Goal: Task Accomplishment & Management: Complete application form

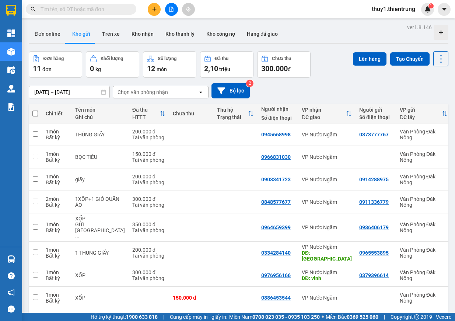
click at [34, 113] on span at bounding box center [35, 113] width 6 height 6
click at [35, 110] on input "checkbox" at bounding box center [35, 110] width 0 height 0
checkbox input "true"
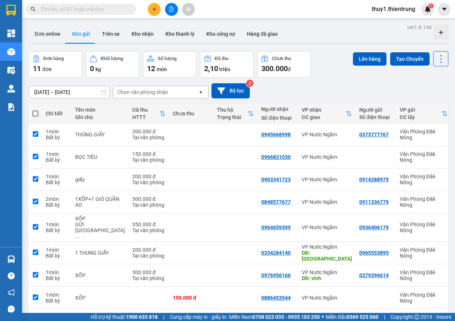
checkbox input "true"
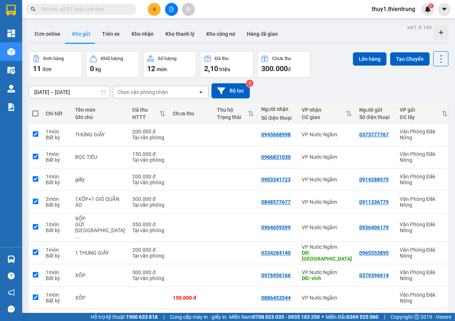
checkbox input "true"
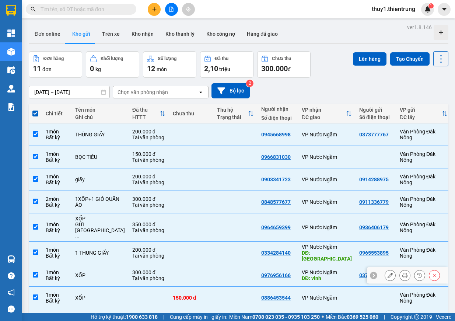
scroll to position [38, 0]
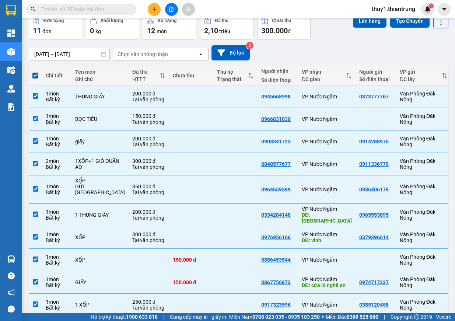
click at [35, 320] on input "checkbox" at bounding box center [36, 327] width 6 height 6
checkbox input "false"
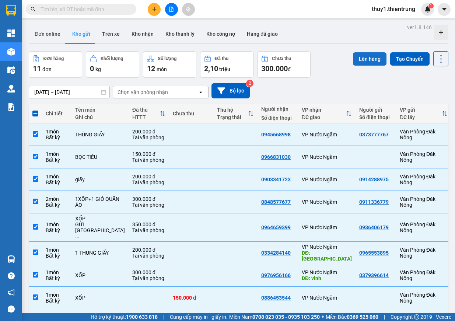
click at [369, 60] on button "Lên hàng" at bounding box center [370, 58] width 34 height 13
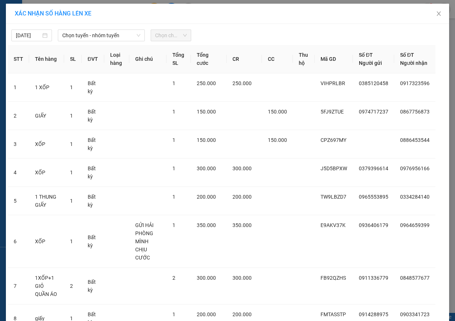
click at [100, 29] on div "11/10/2025 Chọn tuyến - nhóm tuyến Chọn chuyến" at bounding box center [227, 33] width 439 height 15
click at [101, 32] on span "Chọn tuyến - nhóm tuyến" at bounding box center [101, 35] width 78 height 11
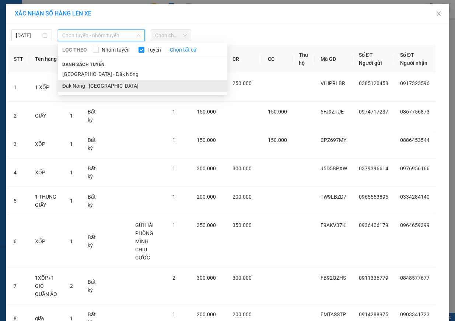
click at [88, 84] on li "Đăk Nông - Hà Nội" at bounding box center [142, 86] width 169 height 12
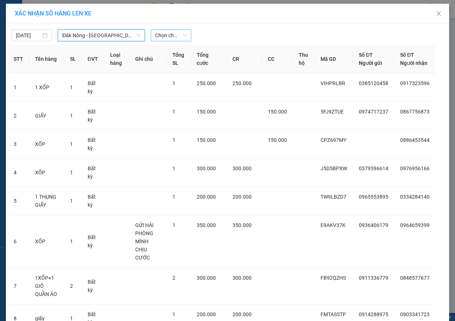
click at [169, 34] on span "Chọn chuyến" at bounding box center [171, 35] width 32 height 11
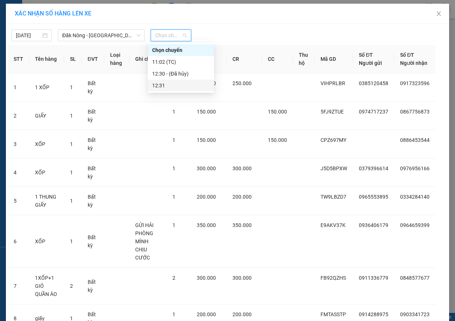
click at [166, 85] on div "12:31" at bounding box center [180, 85] width 57 height 8
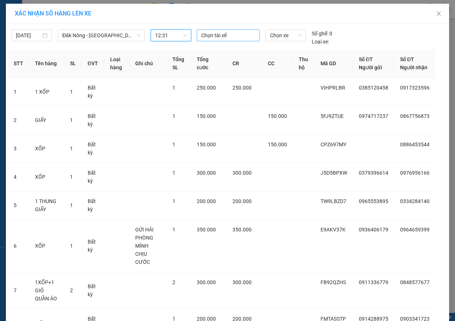
click at [225, 38] on div at bounding box center [227, 35] width 59 height 9
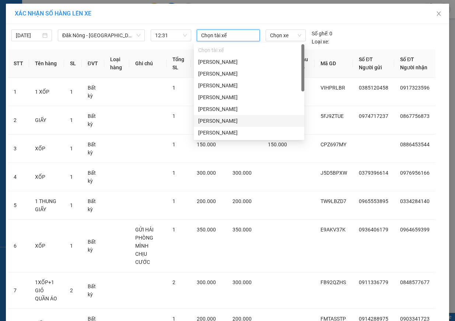
scroll to position [103, 0]
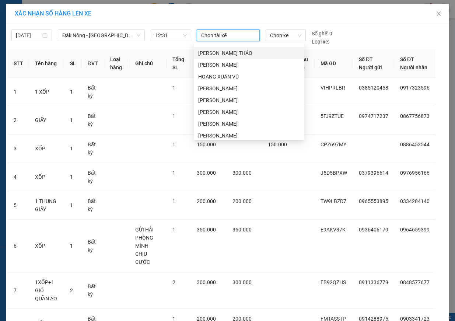
click at [242, 54] on div "NGÔ ĐỨC THẢO" at bounding box center [249, 53] width 102 height 8
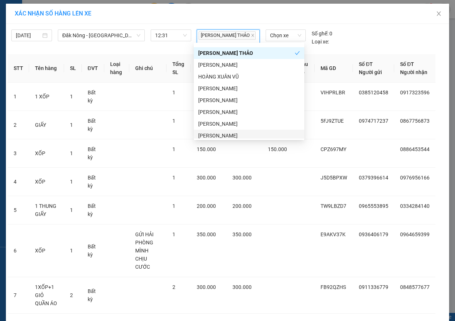
scroll to position [106, 0]
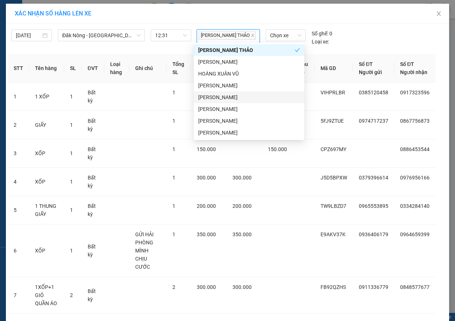
click at [242, 99] on div "Vũ Anh Hoàng" at bounding box center [249, 97] width 102 height 8
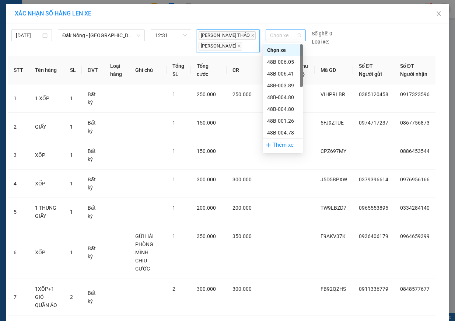
click at [283, 32] on span "Chọn xe" at bounding box center [285, 35] width 31 height 11
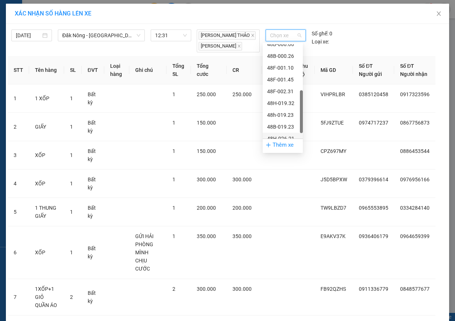
scroll to position [165, 0]
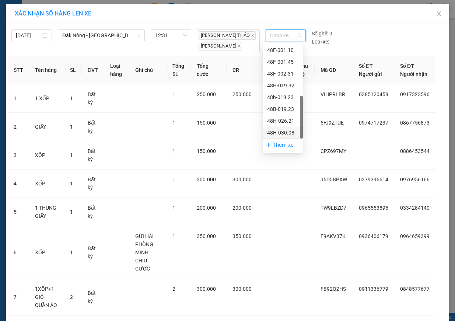
click at [288, 132] on div "48H-030.08" at bounding box center [282, 133] width 31 height 8
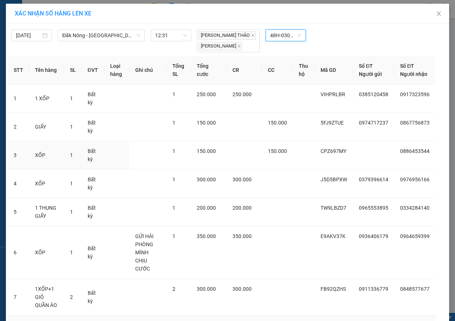
scroll to position [133, 0]
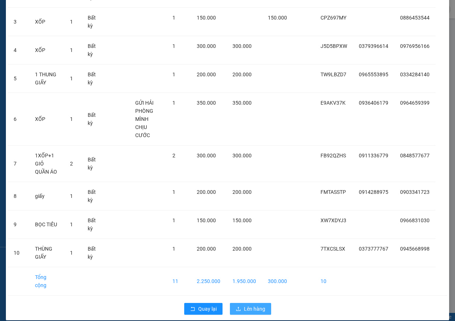
click at [246, 305] on span "Lên hàng" at bounding box center [254, 309] width 21 height 8
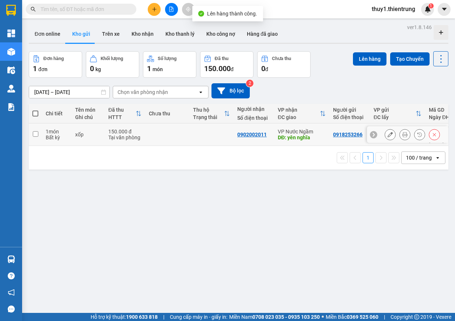
click at [37, 133] on input "checkbox" at bounding box center [36, 134] width 6 height 6
checkbox input "true"
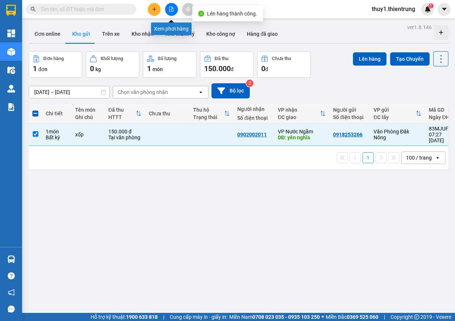
click at [173, 12] on button at bounding box center [171, 9] width 13 height 13
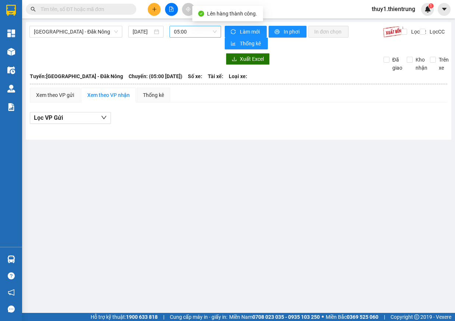
click at [191, 30] on span "05:00" at bounding box center [195, 31] width 43 height 11
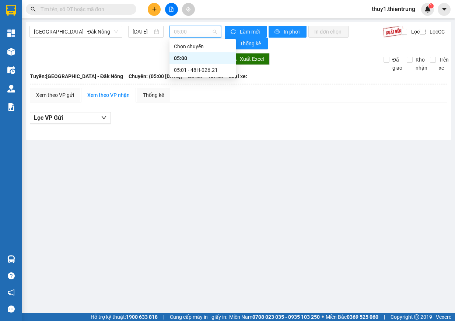
click at [202, 60] on div "05:00" at bounding box center [202, 58] width 57 height 8
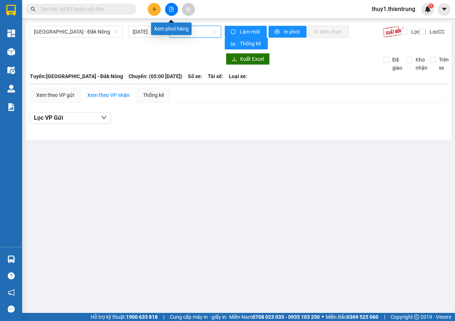
click at [171, 7] on button at bounding box center [171, 9] width 13 height 13
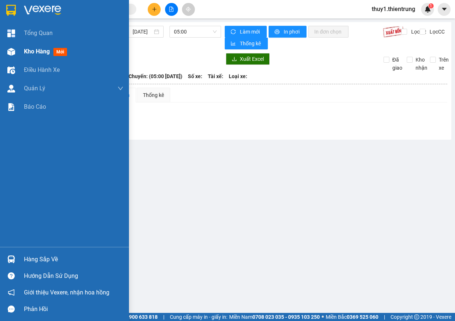
click at [4, 55] on div "Kho hàng mới" at bounding box center [64, 51] width 129 height 18
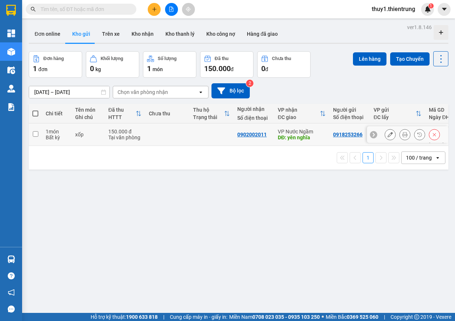
click at [37, 131] on input "checkbox" at bounding box center [36, 134] width 6 height 6
checkbox input "true"
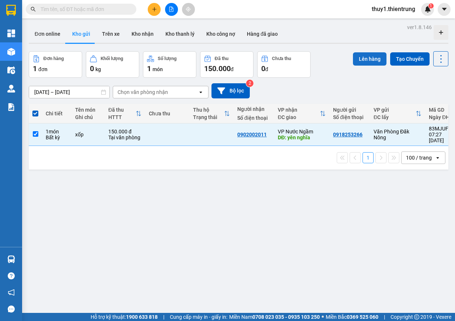
click at [359, 61] on button "Lên hàng" at bounding box center [370, 58] width 34 height 13
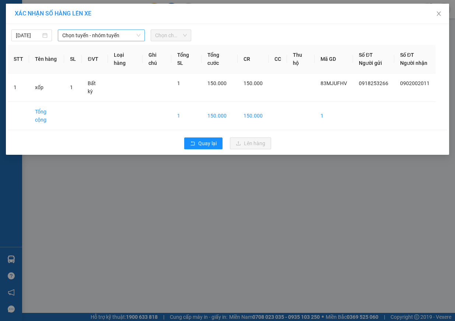
click at [98, 35] on span "Chọn tuyến - nhóm tuyến" at bounding box center [101, 35] width 78 height 11
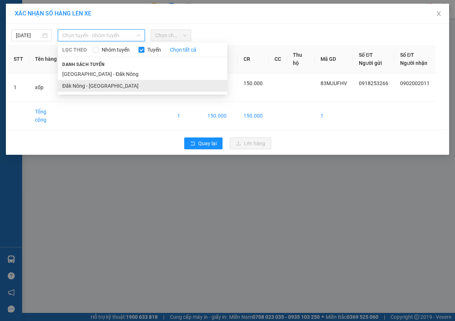
click at [112, 87] on li "Đăk Nông - Hà Nội" at bounding box center [142, 86] width 169 height 12
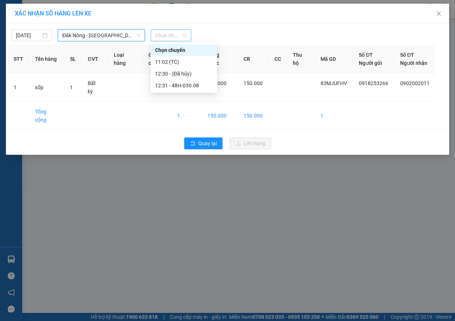
click at [172, 35] on span "Chọn chuyến" at bounding box center [171, 35] width 32 height 11
click at [192, 77] on div "12:30 - (Đã hủy)" at bounding box center [183, 74] width 57 height 8
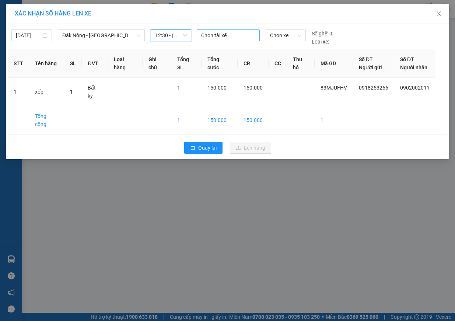
click at [240, 35] on div at bounding box center [227, 35] width 59 height 9
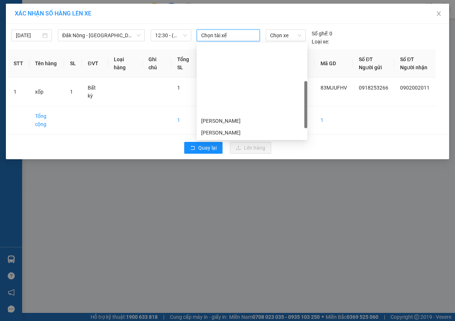
scroll to position [106, 0]
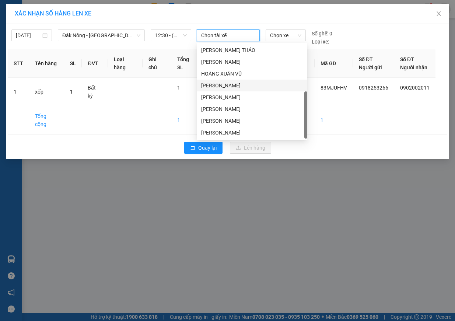
click at [249, 80] on div "NGUYỄN VĂN THẮNG" at bounding box center [252, 86] width 110 height 12
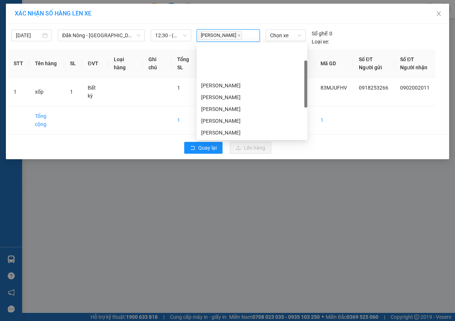
scroll to position [37, 0]
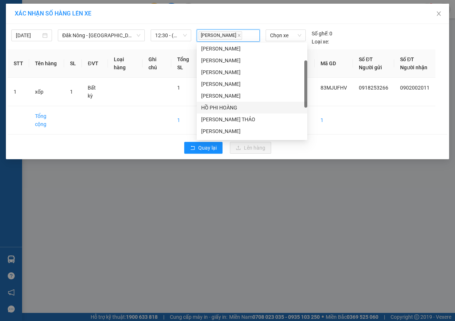
click at [252, 108] on div "HỒ PHI HOÀNG" at bounding box center [252, 107] width 102 height 8
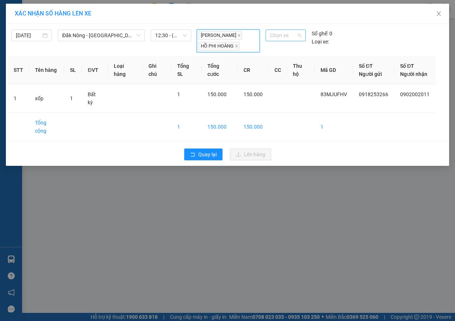
click at [296, 36] on span "Chọn xe" at bounding box center [285, 35] width 31 height 11
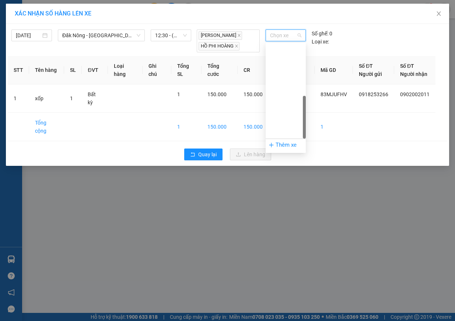
scroll to position [165, 0]
click at [289, 74] on div "48F-002.31" at bounding box center [285, 74] width 31 height 8
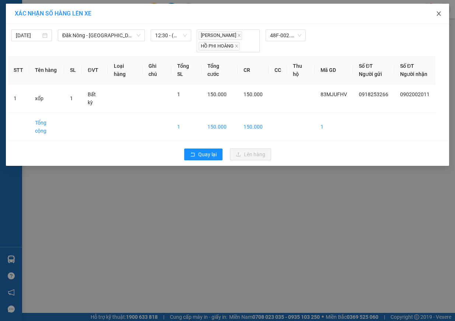
click at [436, 12] on icon "close" at bounding box center [439, 14] width 6 height 6
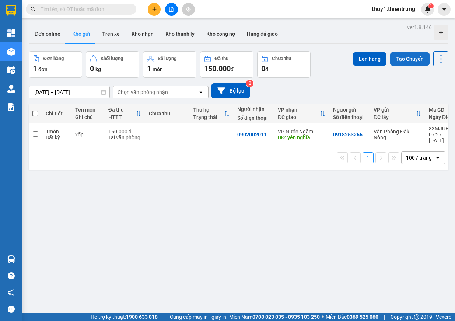
click at [401, 62] on button "Tạo Chuyến" at bounding box center [409, 58] width 39 height 13
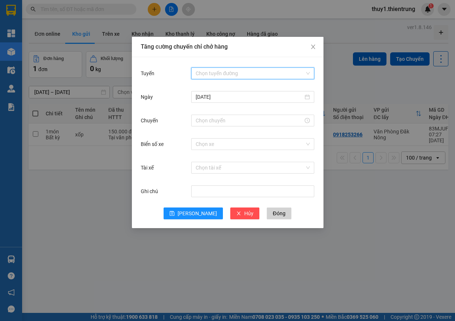
click at [248, 71] on input "Tuyến" at bounding box center [250, 73] width 109 height 11
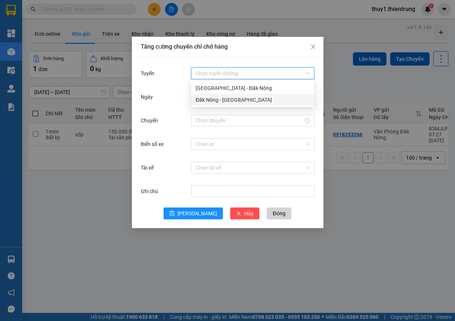
click at [241, 99] on div "Đăk Nông - Hà Nội" at bounding box center [253, 100] width 114 height 8
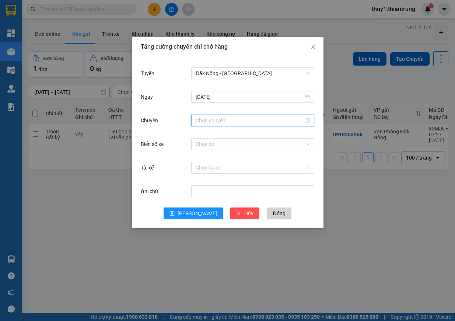
click at [247, 117] on input "Chuyến" at bounding box center [250, 120] width 108 height 8
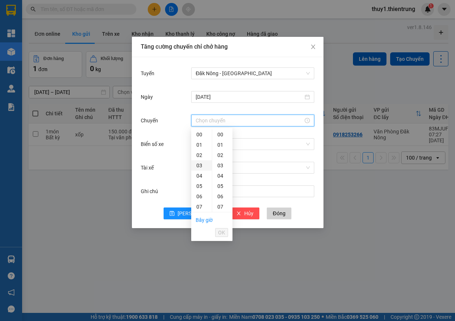
click at [199, 163] on div "03" at bounding box center [201, 165] width 21 height 10
type input "03:00"
click at [219, 233] on span "OK" at bounding box center [221, 232] width 7 height 8
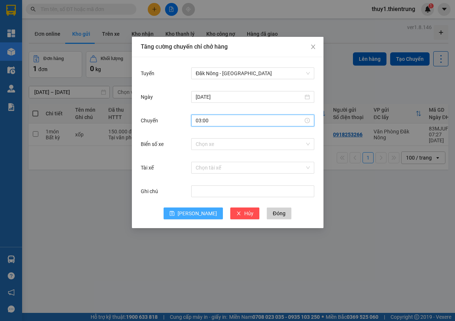
click at [196, 211] on span "Lưu" at bounding box center [196, 213] width 39 height 8
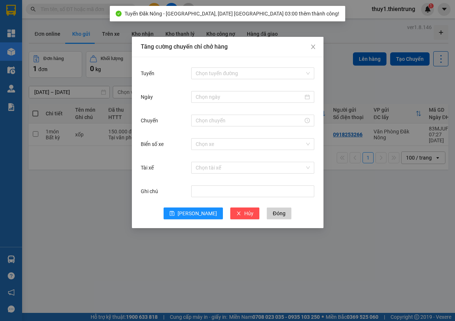
click at [343, 29] on div "Tăng cường chuyến chỉ chở hàng Tuyến Chọn tuyến đường Ngày Chuyến Biển số xe Ch…" at bounding box center [227, 160] width 455 height 321
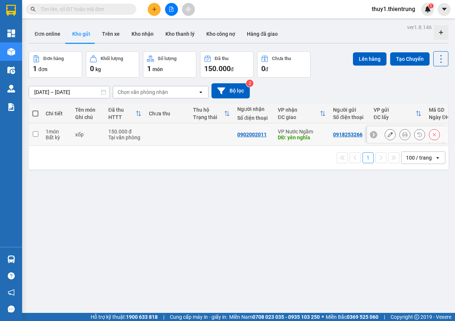
click at [36, 131] on input "checkbox" at bounding box center [36, 134] width 6 height 6
checkbox input "true"
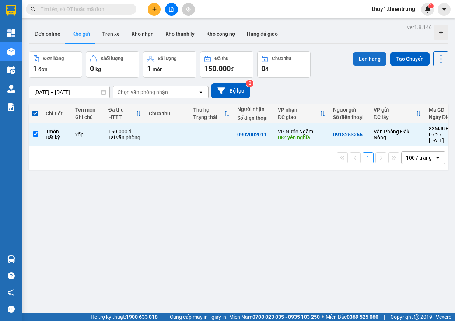
click at [364, 56] on button "Lên hàng" at bounding box center [370, 58] width 34 height 13
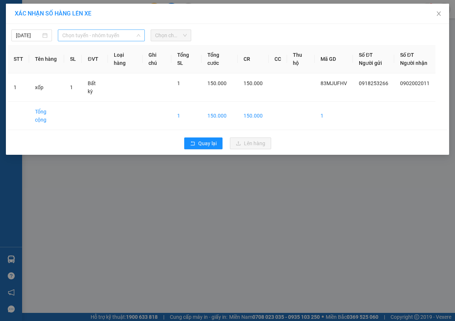
click at [110, 31] on span "Chọn tuyến - nhóm tuyến" at bounding box center [101, 35] width 78 height 11
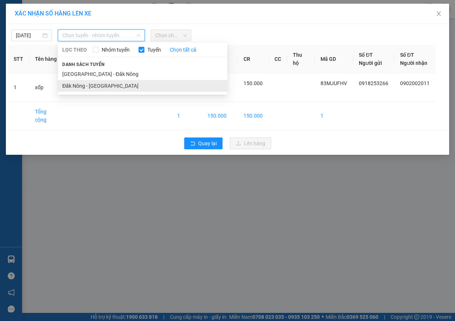
click at [85, 86] on li "Đăk Nông - Hà Nội" at bounding box center [142, 86] width 169 height 12
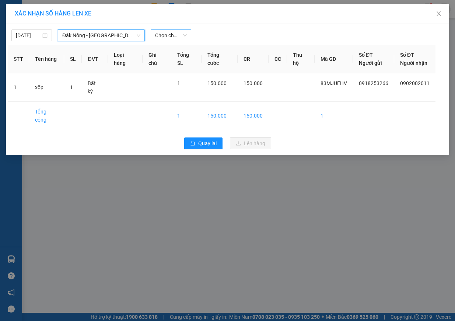
click at [162, 38] on span "Chọn chuyến" at bounding box center [171, 35] width 32 height 11
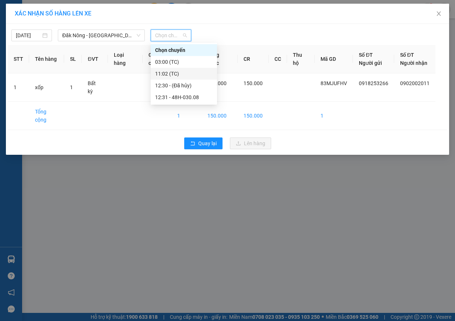
click at [180, 70] on div "11:02 (TC)" at bounding box center [183, 74] width 57 height 8
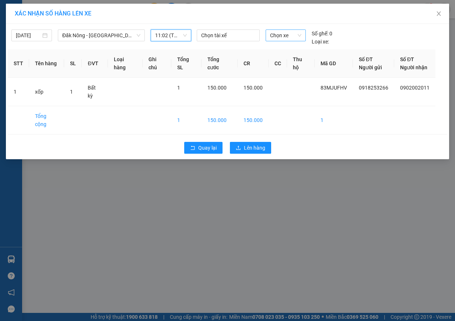
click at [284, 32] on span "Chọn xe" at bounding box center [285, 35] width 31 height 11
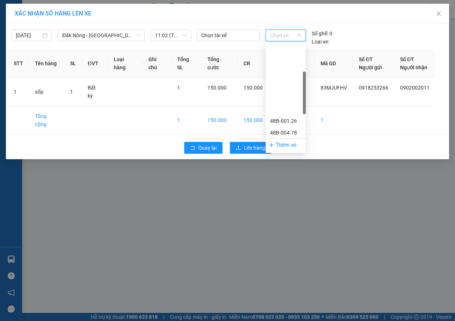
scroll to position [165, 0]
click at [292, 70] on div "48F-002.31" at bounding box center [285, 74] width 31 height 8
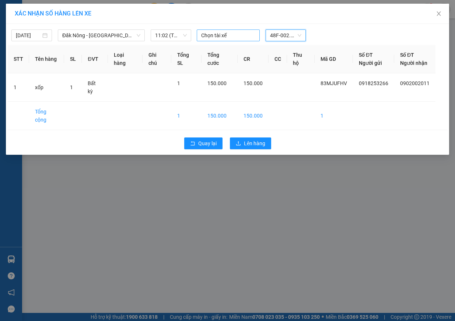
click at [224, 38] on div at bounding box center [227, 35] width 59 height 9
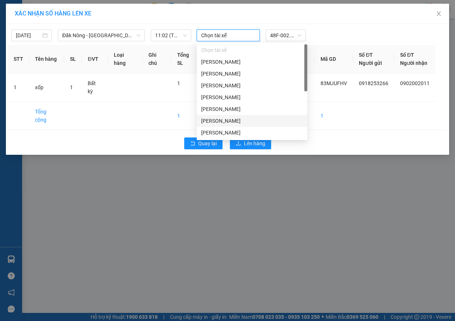
scroll to position [37, 0]
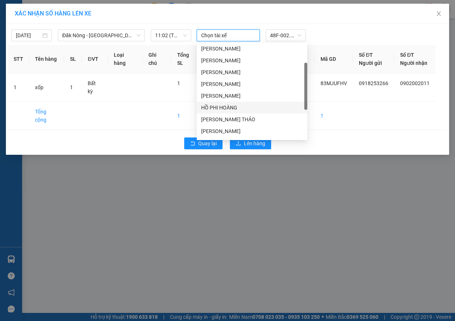
click at [238, 110] on div "HỒ PHI HOÀNG" at bounding box center [252, 107] width 102 height 8
click at [247, 33] on div "HỒ PHI HOÀNG" at bounding box center [227, 35] width 59 height 11
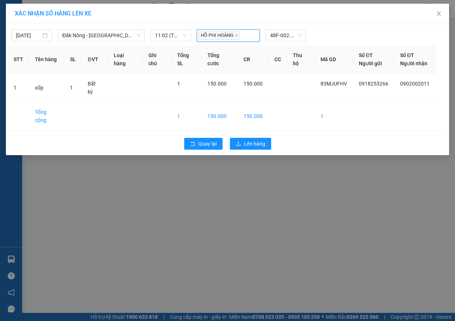
click at [245, 35] on div "HỒ PHI HOÀNG" at bounding box center [227, 35] width 59 height 11
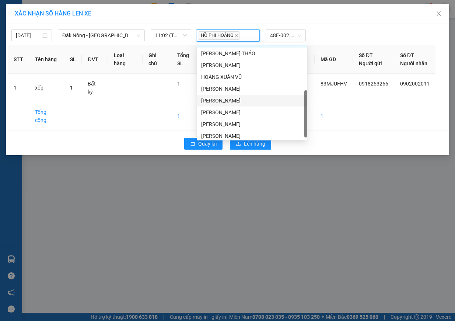
scroll to position [106, 0]
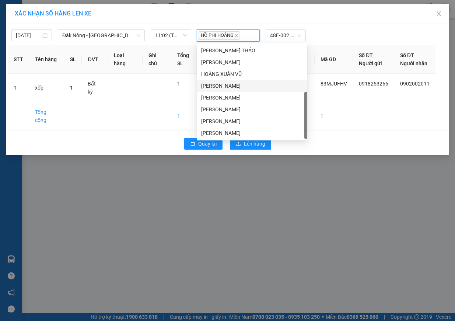
click at [252, 88] on div "NGUYỄN VĂN THẮNG" at bounding box center [252, 86] width 102 height 8
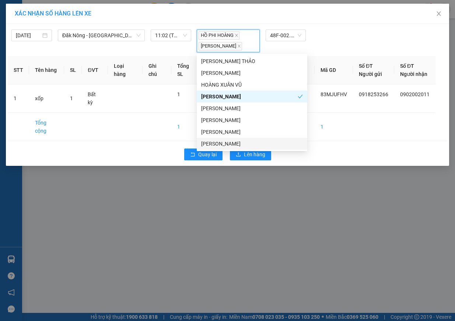
click at [209, 190] on div "XÁC NHẬN SỐ HÀNG LÊN XE 11/10/2025 Đăk Nông - Hà Nội LỌC THEO Nhóm tuyến Tuyến …" at bounding box center [227, 160] width 455 height 321
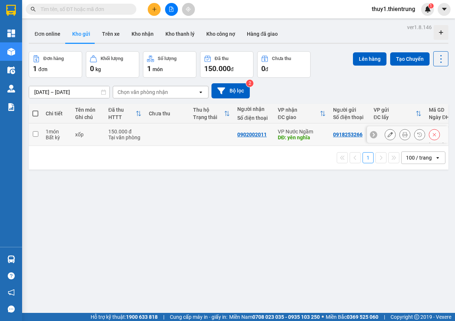
click at [34, 131] on input "checkbox" at bounding box center [36, 134] width 6 height 6
checkbox input "true"
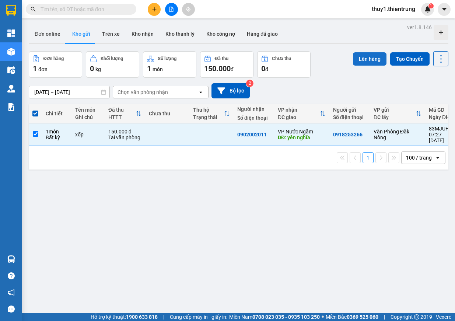
click at [363, 60] on button "Lên hàng" at bounding box center [370, 58] width 34 height 13
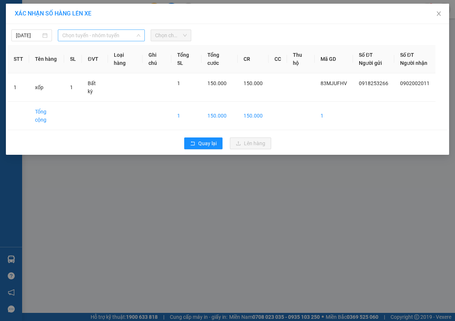
click at [132, 35] on span "Chọn tuyến - nhóm tuyến" at bounding box center [101, 35] width 78 height 11
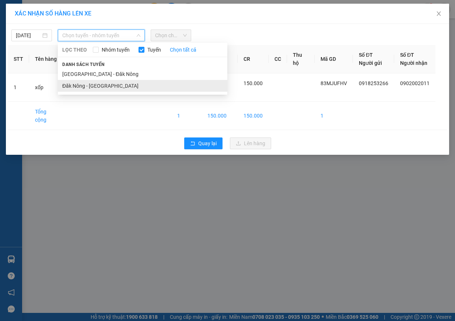
click at [102, 85] on li "Đăk Nông - Hà Nội" at bounding box center [142, 86] width 169 height 12
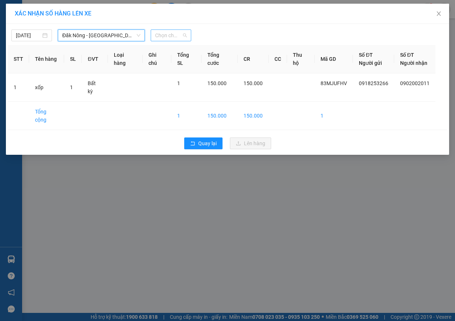
click at [172, 36] on span "Chọn chuyến" at bounding box center [171, 35] width 32 height 11
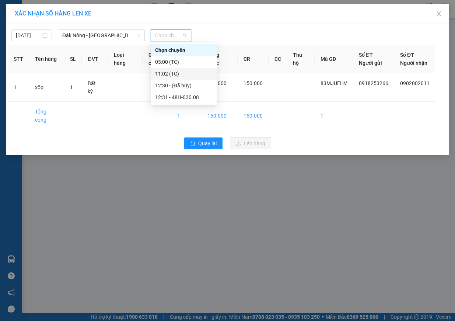
click at [173, 75] on div "11:02 (TC)" at bounding box center [183, 74] width 57 height 8
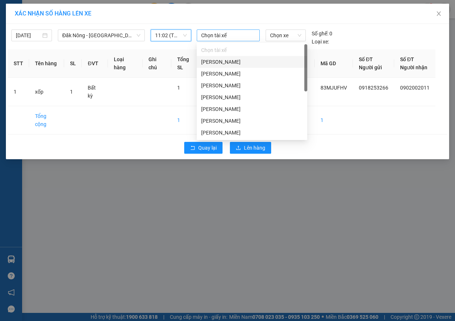
click at [245, 33] on div at bounding box center [227, 35] width 59 height 9
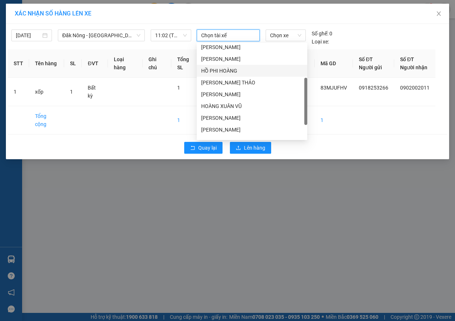
click at [233, 73] on div "HỒ PHI HOÀNG" at bounding box center [252, 71] width 102 height 8
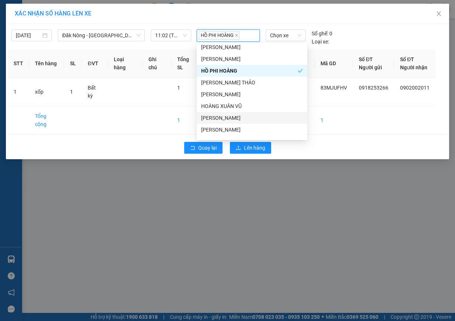
click at [244, 117] on div "NGUYỄN VĂN THẮNG" at bounding box center [252, 118] width 102 height 8
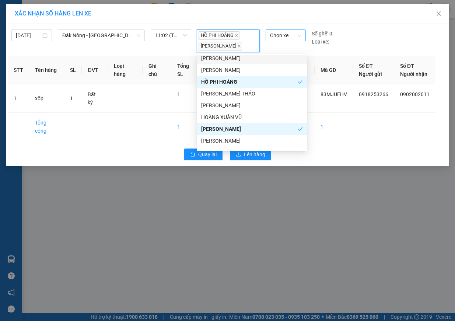
click at [285, 36] on span "Chọn xe" at bounding box center [285, 35] width 31 height 11
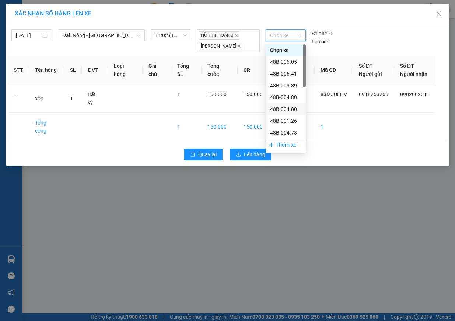
scroll to position [147, 0]
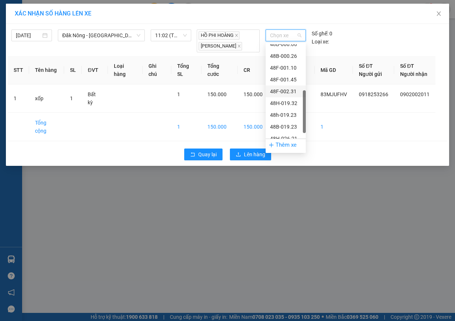
click at [290, 91] on div "48F-002.31" at bounding box center [285, 91] width 31 height 8
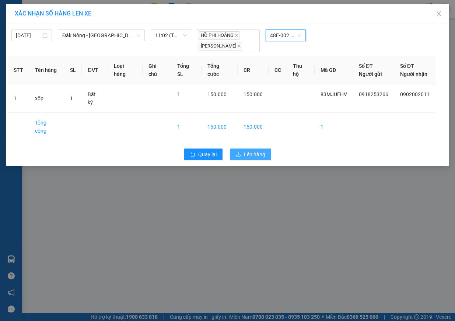
click at [252, 150] on span "Lên hàng" at bounding box center [254, 154] width 21 height 8
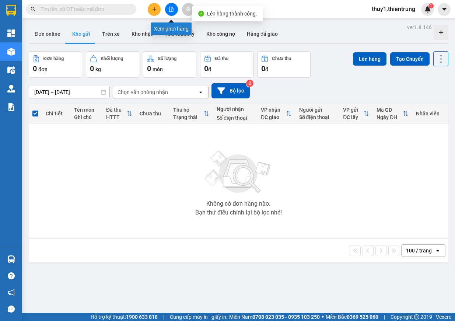
click at [175, 12] on button at bounding box center [171, 9] width 13 height 13
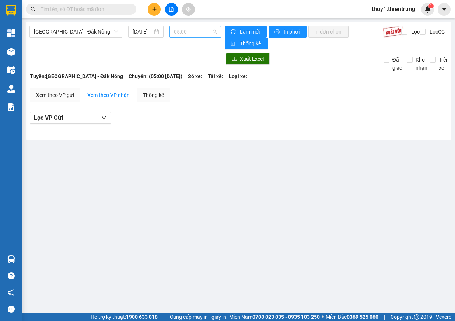
click at [194, 33] on span "05:00" at bounding box center [195, 31] width 43 height 11
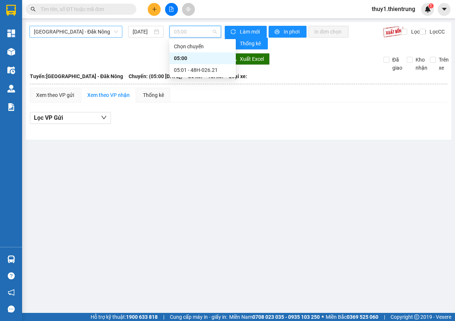
click at [93, 32] on span "Hà Nội - Đăk Nông" at bounding box center [76, 31] width 84 height 11
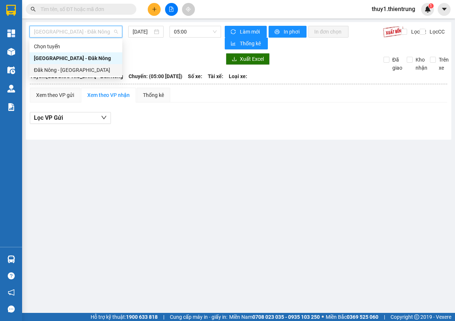
click at [62, 70] on div "Đăk Nông - Hà Nội" at bounding box center [76, 70] width 84 height 8
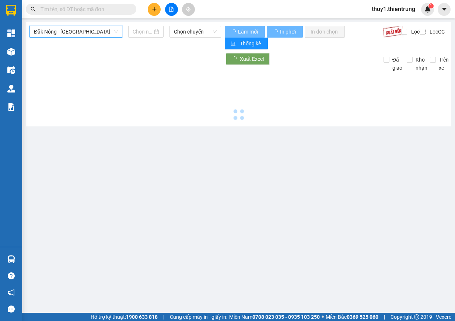
type input "11/10/2025"
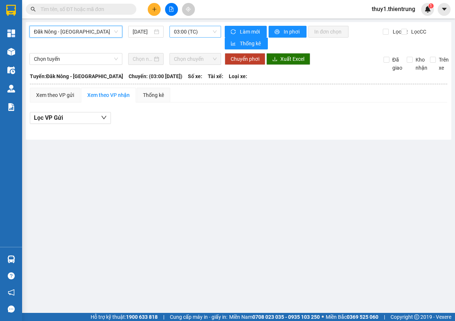
click at [182, 30] on span "03:00 (TC)" at bounding box center [195, 31] width 43 height 11
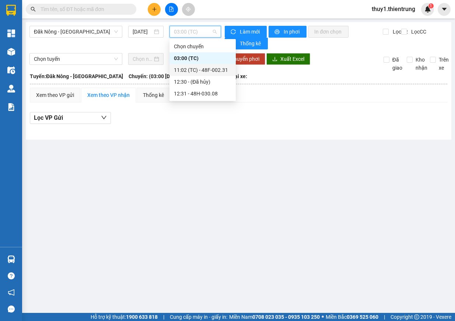
click at [216, 68] on div "11:02 (TC) - 48F-002.31" at bounding box center [202, 70] width 57 height 8
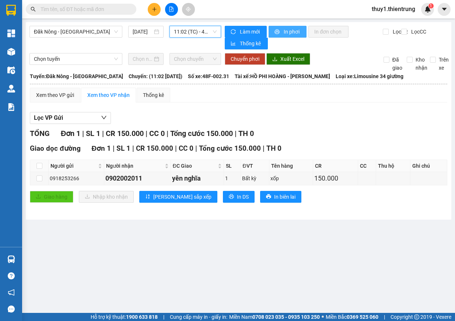
click at [293, 33] on span "In phơi" at bounding box center [292, 32] width 17 height 8
click at [156, 9] on icon "plus" at bounding box center [154, 9] width 5 height 5
click at [178, 25] on div "Tạo đơn hàng" at bounding box center [183, 28] width 32 height 8
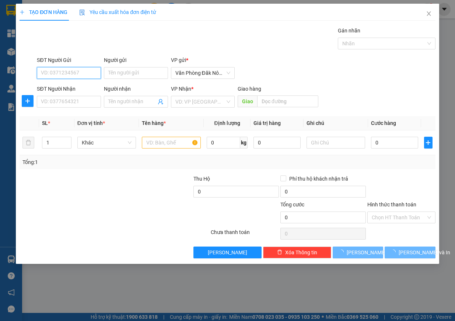
click at [59, 68] on input "SĐT Người Gửi" at bounding box center [69, 73] width 64 height 12
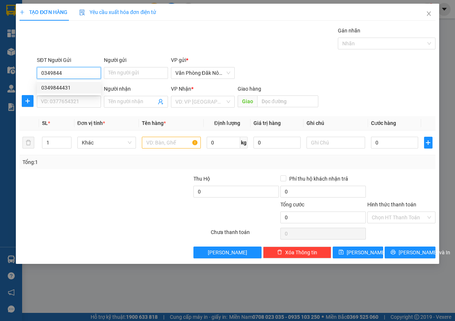
click at [60, 87] on div "0349844431" at bounding box center [68, 88] width 55 height 8
type input "0349844431"
type input "0904703733"
type input "NAM"
type input "150.000"
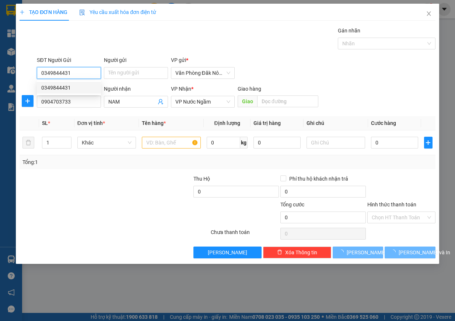
type input "150.000"
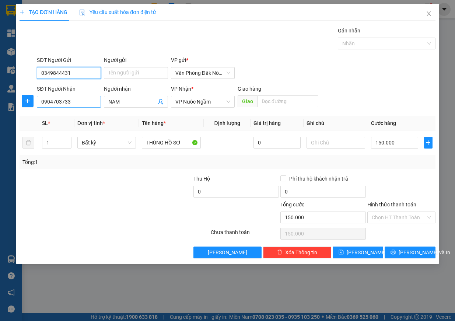
type input "0349844431"
click at [84, 98] on input "0904703733" at bounding box center [69, 102] width 64 height 12
type input "0396452935"
click at [80, 117] on div "0396452935 - ANH TÀI" at bounding box center [68, 116] width 55 height 8
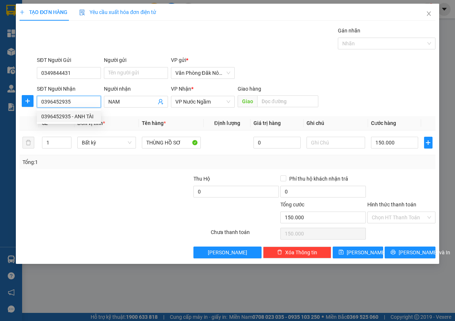
type input "ANH TÀI"
type input "250.000"
type input "0396452935"
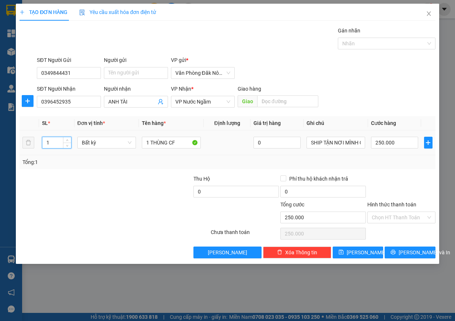
drag, startPoint x: 56, startPoint y: 141, endPoint x: 39, endPoint y: 142, distance: 17.0
click at [40, 142] on td "1" at bounding box center [56, 142] width 35 height 25
type input "2"
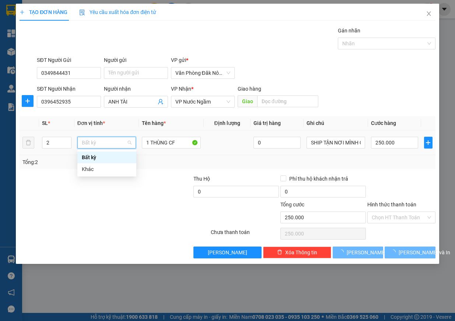
type input "0"
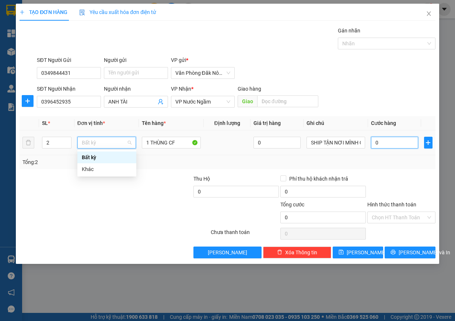
click at [391, 138] on input "0" at bounding box center [394, 143] width 47 height 12
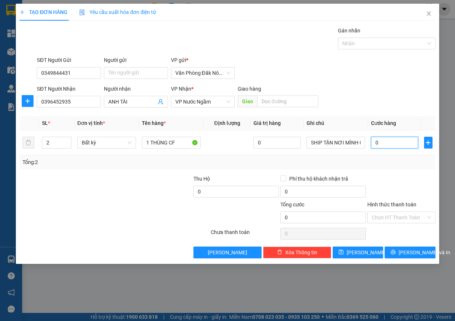
type input "4"
type input "40"
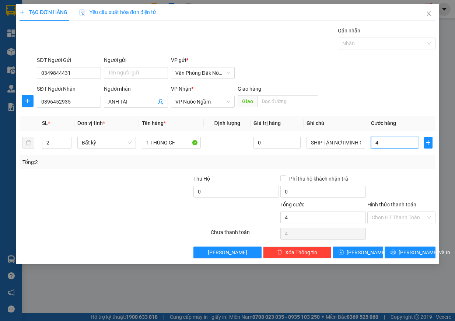
type input "40"
type input "400"
type input "4.000"
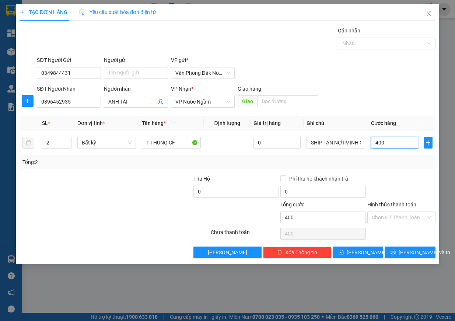
type input "4.000"
type input "40.000"
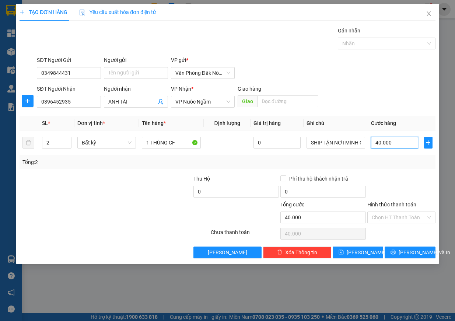
type input "400.000"
click at [390, 216] on input "Hình thức thanh toán" at bounding box center [399, 217] width 54 height 11
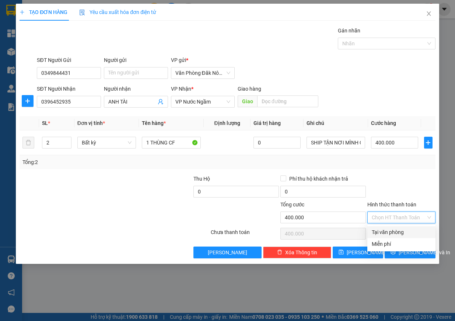
click at [400, 235] on div "Tại văn phòng" at bounding box center [401, 232] width 59 height 8
type input "0"
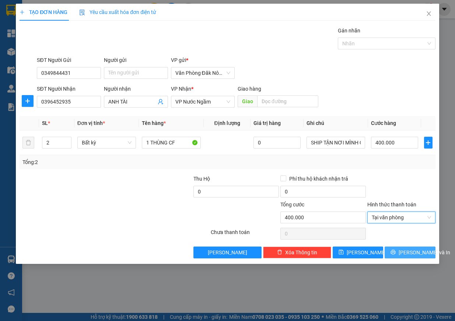
click at [401, 249] on button "Lưu và In" at bounding box center [409, 252] width 51 height 12
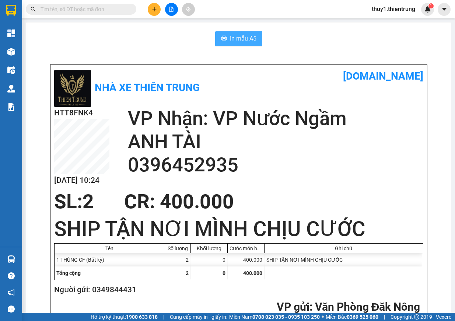
click at [249, 37] on span "In mẫu A5" at bounding box center [243, 38] width 27 height 9
click at [235, 38] on span "In mẫu A5" at bounding box center [243, 38] width 27 height 9
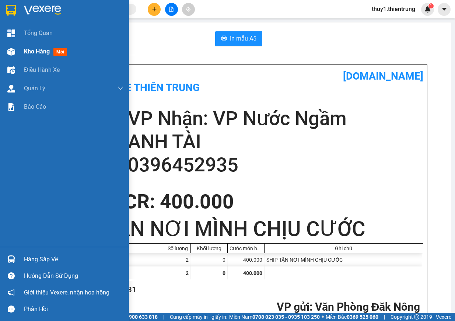
click at [11, 55] on img at bounding box center [11, 52] width 8 height 8
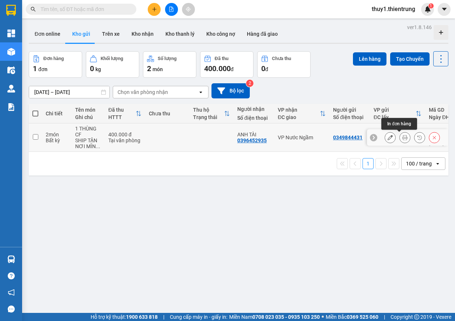
click at [400, 138] on button at bounding box center [405, 137] width 10 height 13
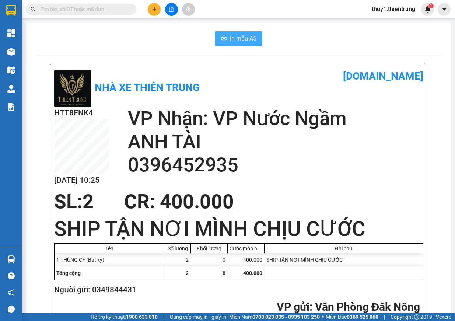
click at [234, 42] on span "In mẫu A5" at bounding box center [243, 38] width 27 height 9
click at [229, 33] on button "In mẫu A5" at bounding box center [238, 38] width 47 height 15
click at [247, 35] on span "In mẫu A5" at bounding box center [243, 38] width 27 height 9
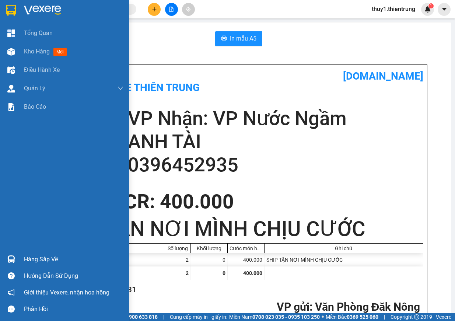
drag, startPoint x: 18, startPoint y: 44, endPoint x: 63, endPoint y: 120, distance: 89.2
click at [17, 45] on div "Kho hàng mới" at bounding box center [64, 51] width 129 height 18
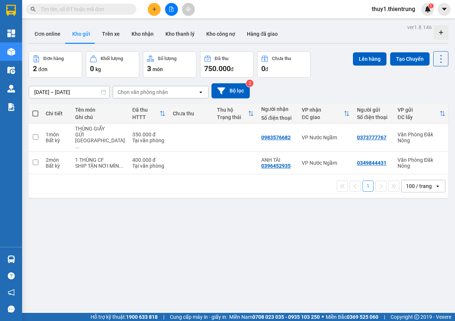
click at [41, 114] on th at bounding box center [35, 114] width 13 height 20
click at [33, 113] on span at bounding box center [35, 113] width 6 height 6
click at [35, 110] on input "checkbox" at bounding box center [35, 110] width 0 height 0
checkbox input "true"
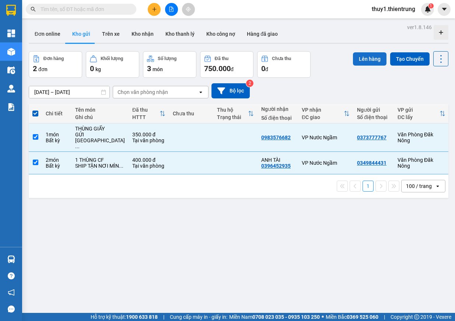
click at [373, 60] on button "Lên hàng" at bounding box center [370, 58] width 34 height 13
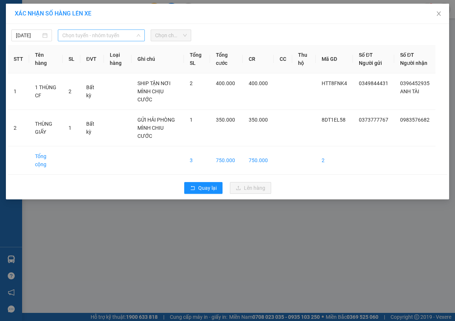
click at [116, 36] on span "Chọn tuyến - nhóm tuyến" at bounding box center [101, 35] width 78 height 11
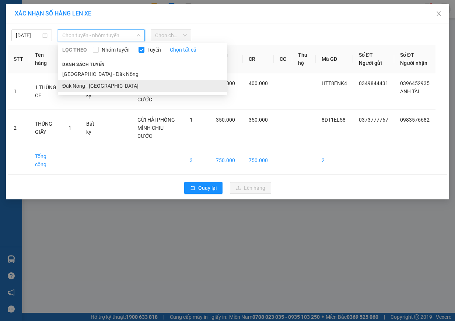
click at [109, 84] on li "Đăk Nông - Hà Nội" at bounding box center [142, 86] width 169 height 12
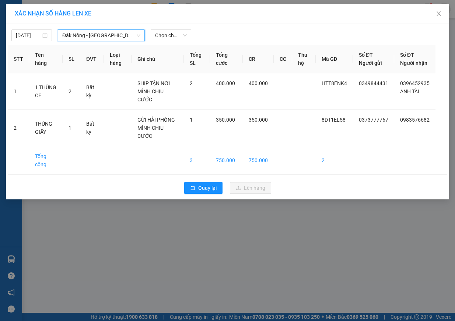
click at [176, 41] on div "11/10/2025 Đăk Nông - Hà Nội Đăk Nông - Hà Nội LỌC THEO Nhóm tuyến Tuyến Chọn t…" at bounding box center [227, 111] width 443 height 175
click at [174, 36] on span "Chọn chuyến" at bounding box center [171, 35] width 32 height 11
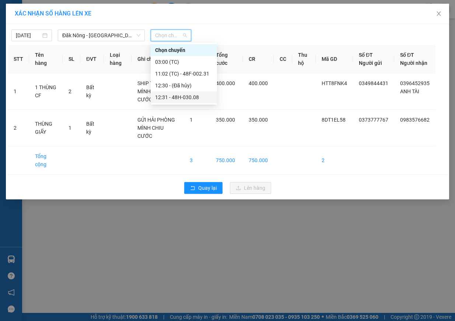
click at [191, 98] on div "12:31 - 48H-030.08" at bounding box center [183, 97] width 57 height 8
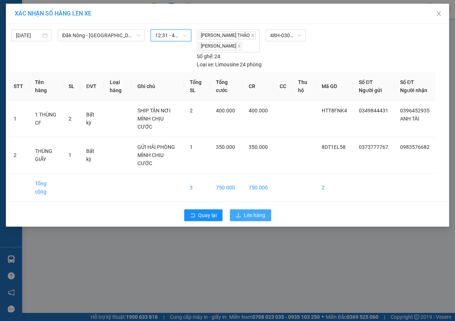
click at [256, 211] on span "Lên hàng" at bounding box center [254, 215] width 21 height 8
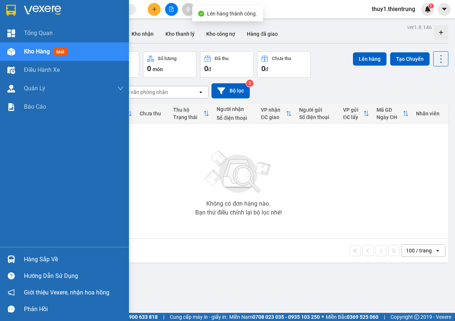
click at [13, 49] on img at bounding box center [11, 52] width 8 height 8
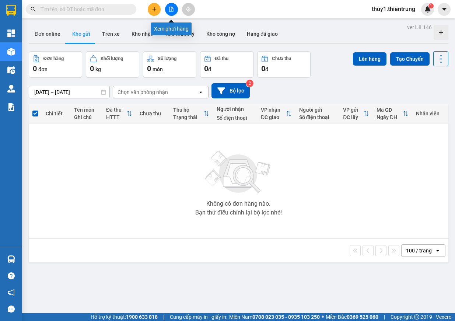
click at [171, 13] on button at bounding box center [171, 9] width 13 height 13
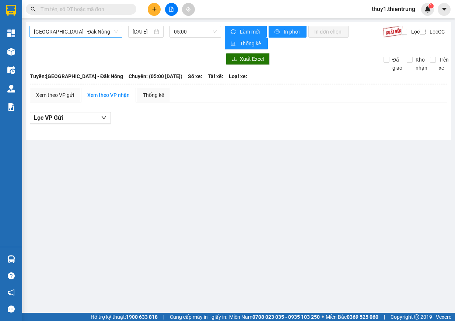
click at [55, 30] on span "Hà Nội - Đăk Nông" at bounding box center [76, 31] width 84 height 11
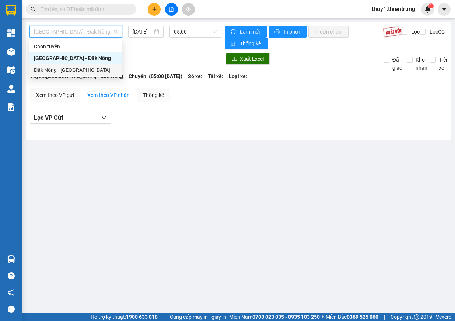
click at [56, 71] on div "Đăk Nông - Hà Nội" at bounding box center [76, 70] width 84 height 8
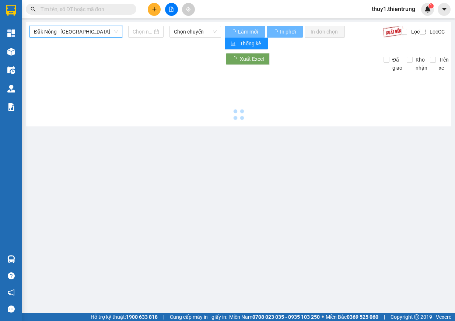
type input "11/10/2025"
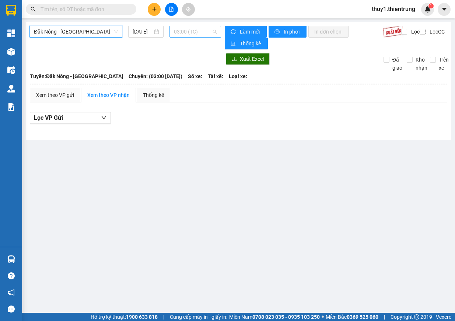
click at [197, 35] on span "03:00 (TC)" at bounding box center [195, 31] width 43 height 11
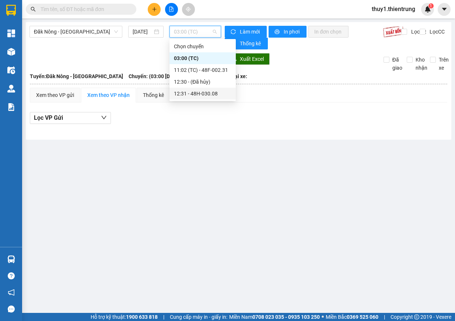
click at [209, 93] on div "12:31 - 48H-030.08" at bounding box center [202, 93] width 57 height 8
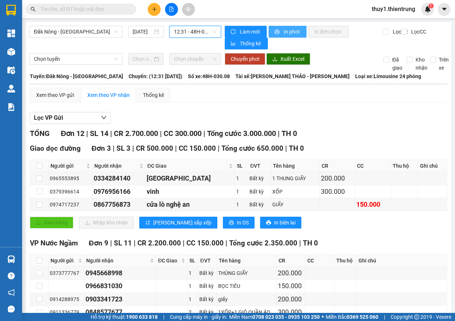
click at [289, 32] on span "In phơi" at bounding box center [292, 32] width 17 height 8
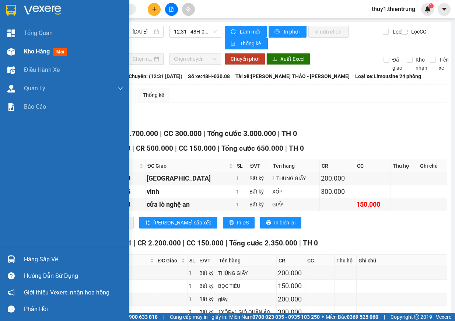
click at [13, 52] on img at bounding box center [11, 52] width 8 height 8
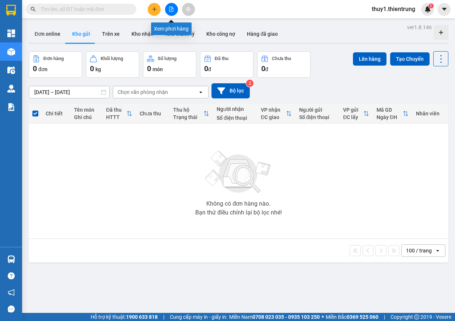
click at [176, 11] on button at bounding box center [171, 9] width 13 height 13
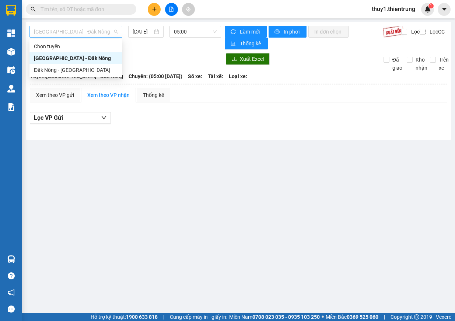
click at [95, 31] on span "Hà Nội - Đăk Nông" at bounding box center [76, 31] width 84 height 11
click at [64, 75] on div "Đăk Nông - Hà Nội" at bounding box center [75, 70] width 93 height 12
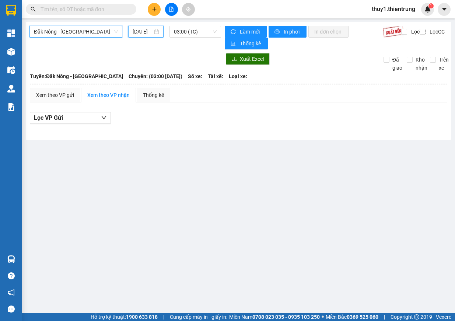
click at [146, 28] on input "11/10/2025" at bounding box center [143, 32] width 20 height 8
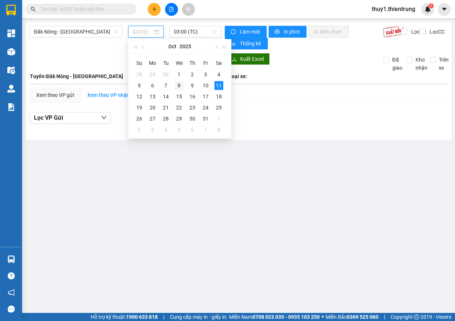
click at [177, 86] on div "8" at bounding box center [179, 85] width 9 height 9
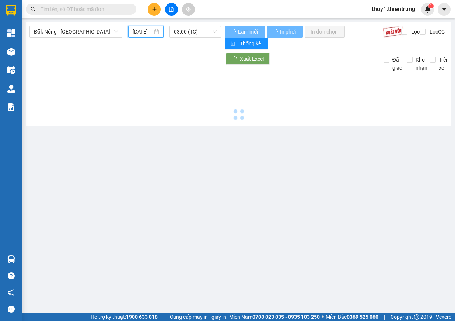
type input "08/10/2025"
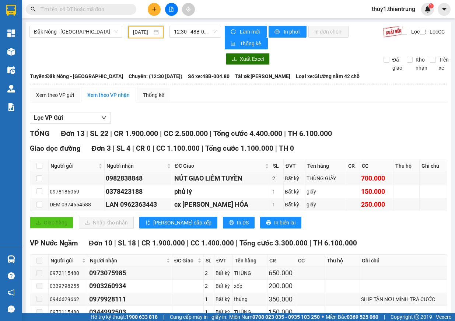
scroll to position [122, 0]
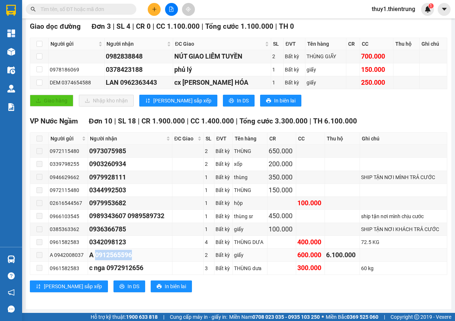
drag, startPoint x: 94, startPoint y: 257, endPoint x: 144, endPoint y: 254, distance: 50.5
click at [144, 254] on div "A 0912565596" at bounding box center [130, 255] width 82 height 10
drag, startPoint x: 95, startPoint y: 255, endPoint x: 135, endPoint y: 253, distance: 39.8
click at [135, 253] on div "A 0912565596" at bounding box center [130, 255] width 82 height 10
copy div "0912565596"
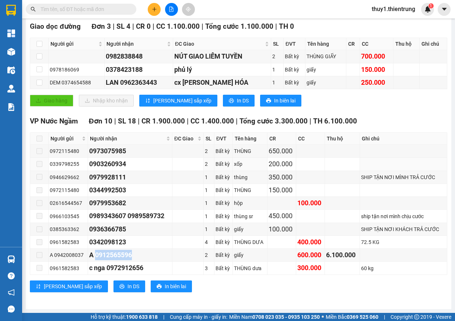
scroll to position [0, 0]
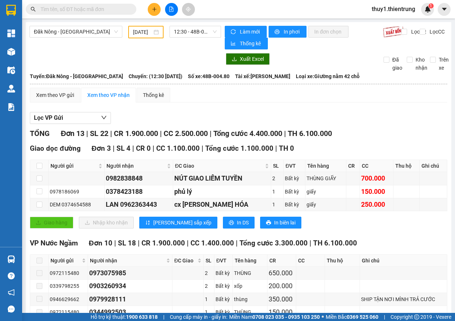
click at [77, 3] on div "Kết quả tìm kiếm ( 0 ) Bộ lọc Ngày tạo đơn gần nhất No Data" at bounding box center [72, 9] width 144 height 13
click at [77, 8] on input "text" at bounding box center [84, 9] width 87 height 8
paste input "0912565596"
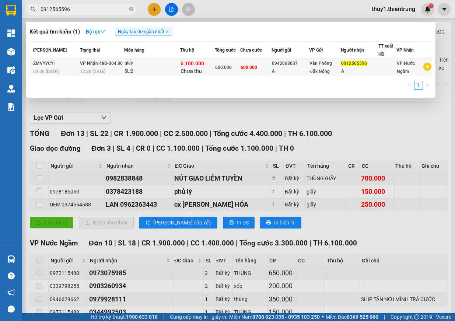
type input "0912565596"
click at [314, 66] on span "Văn Phòng Đăk Nông" at bounding box center [320, 67] width 22 height 13
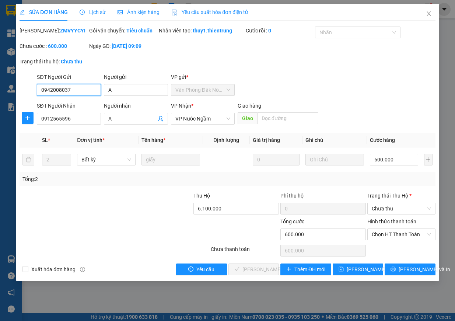
type input "0942008037"
type input "A"
type input "0912565596"
type input "A"
type input "0"
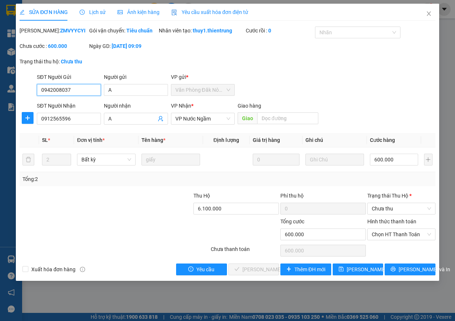
type input "600.000"
click at [407, 273] on span "Lưu và In" at bounding box center [424, 269] width 52 height 8
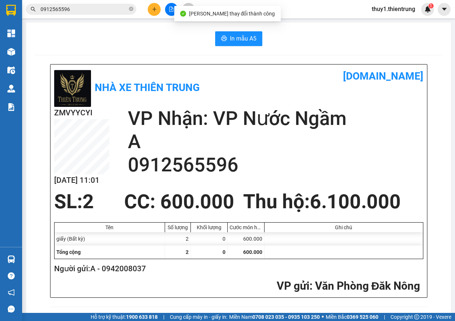
scroll to position [37, 0]
